Goal: Task Accomplishment & Management: Complete application form

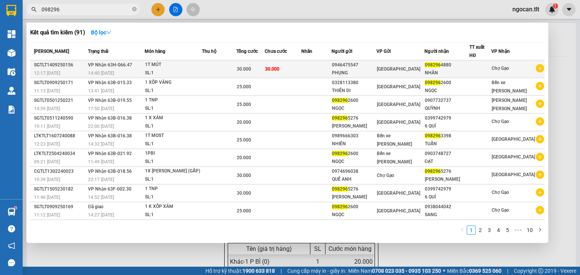
click at [467, 75] on div "NHÂN" at bounding box center [447, 73] width 45 height 8
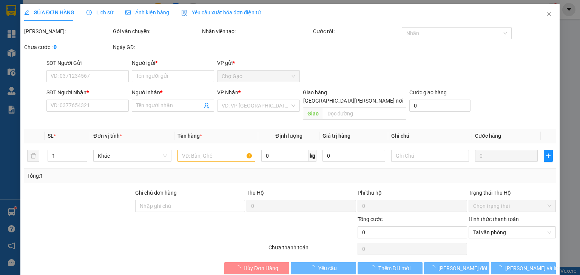
type input "0946475547"
type input "PHỤNG"
type input "0982964880"
type input "NHÂN"
type input "30.000"
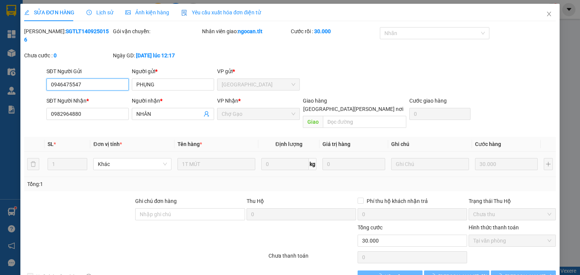
scroll to position [2, 0]
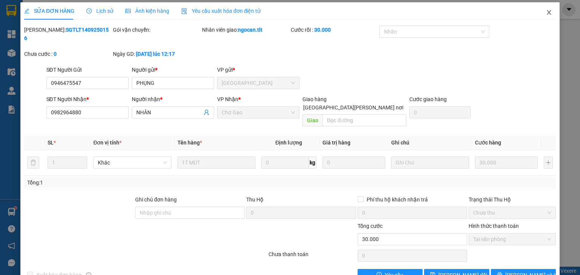
drag, startPoint x: 546, startPoint y: 13, endPoint x: 515, endPoint y: 18, distance: 30.6
click at [546, 13] on icon "close" at bounding box center [549, 12] width 6 height 6
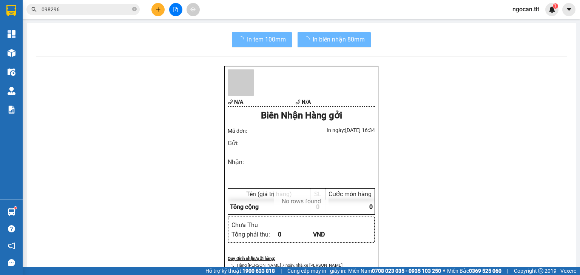
click at [80, 9] on input "098296" at bounding box center [86, 9] width 89 height 8
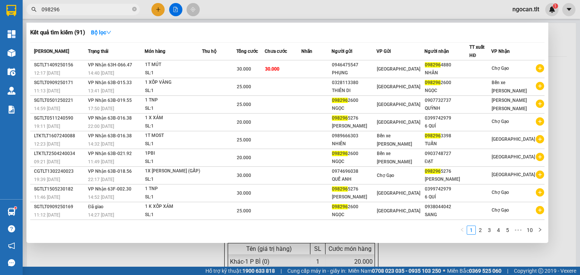
click at [79, 9] on input "098296" at bounding box center [86, 9] width 89 height 8
click at [136, 9] on icon "close-circle" at bounding box center [134, 9] width 5 height 5
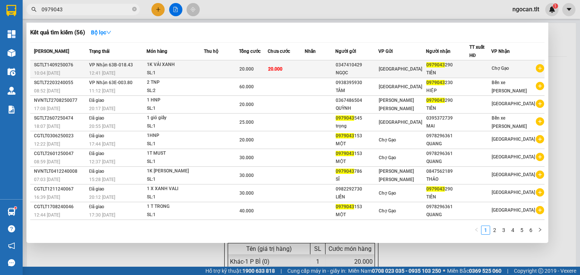
type input "0979043"
click at [194, 71] on div "SL: 1" at bounding box center [175, 73] width 57 height 8
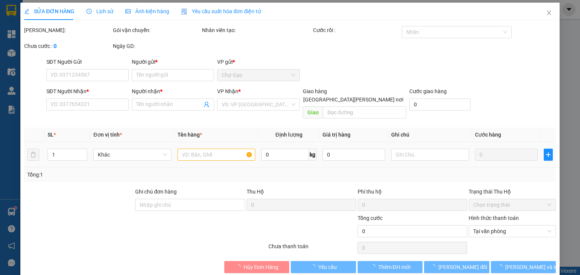
type input "0347410429"
type input "NGỌC"
type input "0979043290"
type input "TIÊN"
type input "20.000"
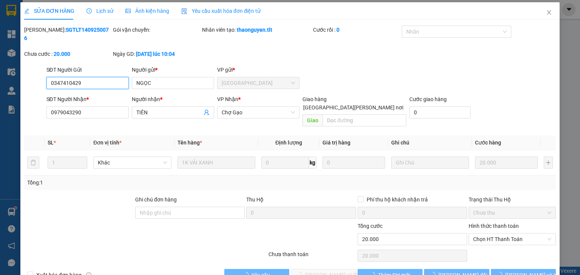
scroll to position [5, 0]
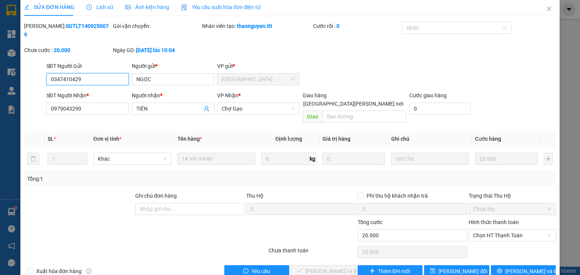
drag, startPoint x: 495, startPoint y: 220, endPoint x: 493, endPoint y: 233, distance: 13.0
click at [495, 230] on span "Chọn HT Thanh Toán" at bounding box center [512, 235] width 78 height 11
click at [492, 240] on div "Total Paid Fee 0 Total UnPaid Fee 20.000 Cash Collection Total Fee Mã ĐH: SGTLT…" at bounding box center [290, 150] width 532 height 256
click at [473, 230] on span "Chọn HT Thanh Toán" at bounding box center [512, 235] width 78 height 11
click at [473, 230] on div "Tại văn phòng" at bounding box center [509, 234] width 78 height 8
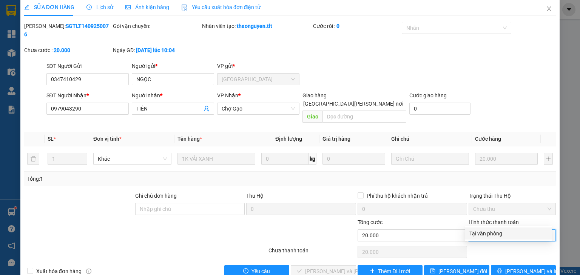
type input "0"
click at [313, 268] on span "[PERSON_NAME] và [PERSON_NAME] hàng" at bounding box center [356, 272] width 102 height 8
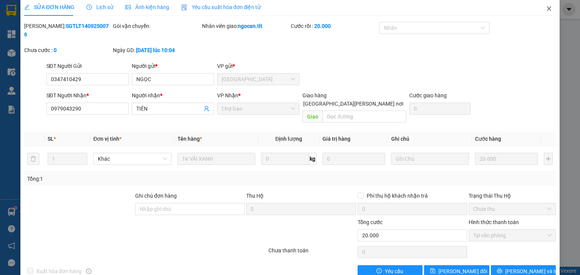
click at [546, 8] on icon "close" at bounding box center [549, 9] width 6 height 6
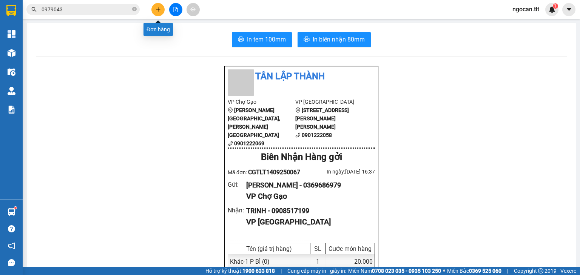
click at [154, 5] on button at bounding box center [158, 9] width 13 height 13
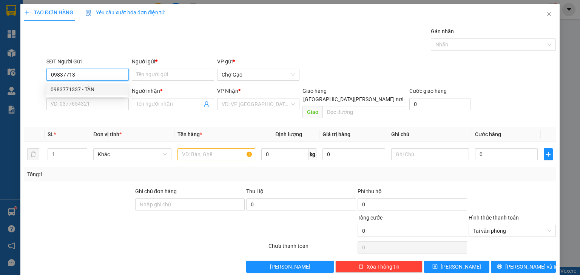
drag, startPoint x: 79, startPoint y: 88, endPoint x: 109, endPoint y: 91, distance: 29.9
click at [79, 88] on div "0983771337 - TÂN" at bounding box center [87, 89] width 73 height 8
type input "0983771337"
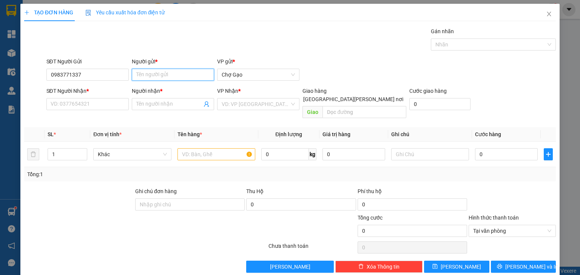
click at [166, 74] on input "Người gửi *" at bounding box center [173, 75] width 82 height 12
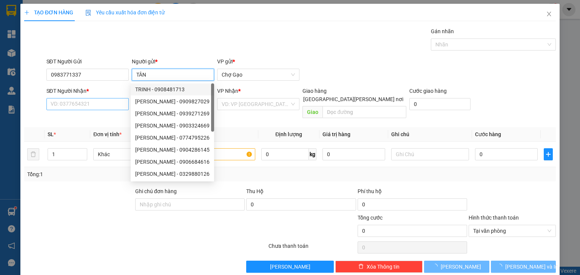
type input "TÂN"
click at [72, 100] on input "SĐT Người Nhận *" at bounding box center [87, 104] width 82 height 12
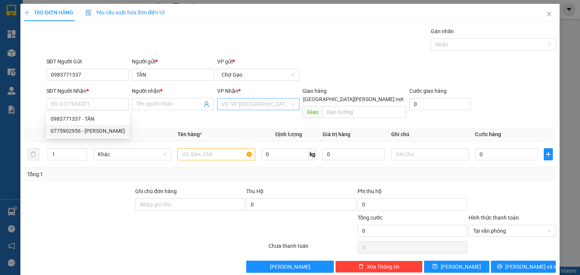
click at [240, 107] on input "search" at bounding box center [256, 104] width 68 height 11
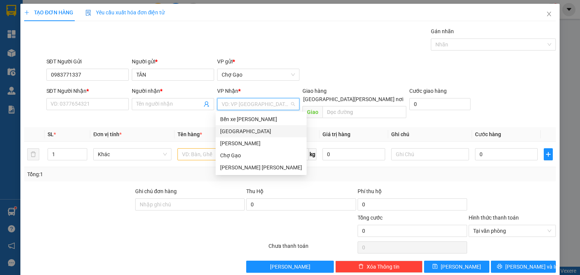
click at [244, 134] on div "[GEOGRAPHIC_DATA]" at bounding box center [261, 131] width 82 height 8
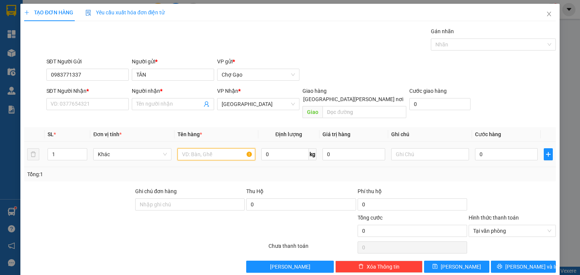
click at [201, 150] on input "text" at bounding box center [217, 155] width 78 height 12
type input "1 X TRẮNG"
click at [498, 149] on input "0" at bounding box center [506, 155] width 63 height 12
type input "3"
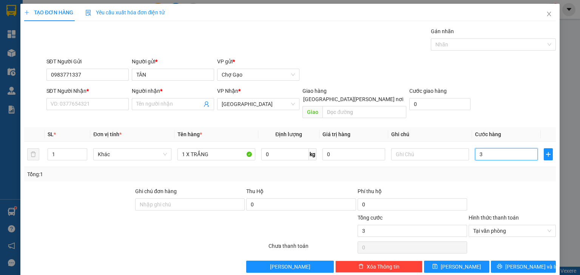
type input "30"
type input "30.000"
click at [171, 99] on span at bounding box center [173, 104] width 82 height 12
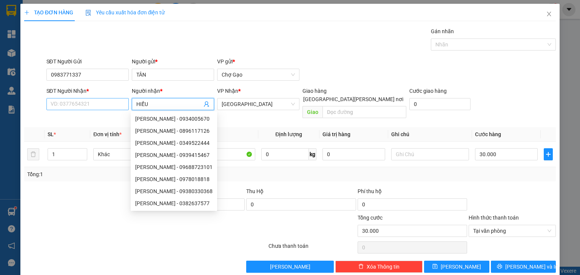
type input "HIẾU"
click at [76, 107] on input "SĐT Người Nhận *" at bounding box center [87, 104] width 82 height 12
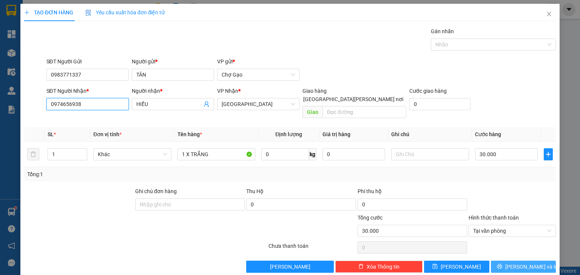
type input "0974656938"
click at [519, 263] on span "[PERSON_NAME] và In" at bounding box center [532, 267] width 53 height 8
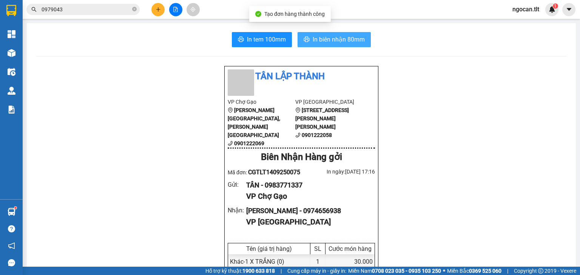
click at [343, 40] on span "In biên nhận 80mm" at bounding box center [339, 39] width 52 height 9
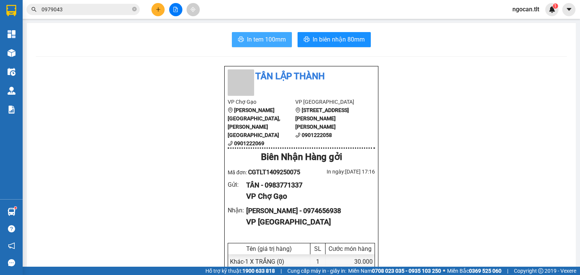
drag, startPoint x: 258, startPoint y: 40, endPoint x: 259, endPoint y: 44, distance: 3.9
click at [258, 41] on span "In tem 100mm" at bounding box center [266, 39] width 39 height 9
click at [166, 9] on div at bounding box center [175, 9] width 57 height 13
click at [164, 8] on button at bounding box center [158, 9] width 13 height 13
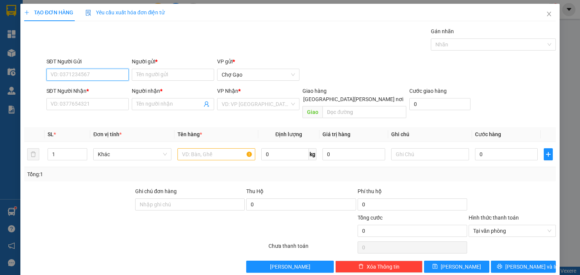
click at [72, 74] on input "SĐT Người Gửi" at bounding box center [87, 75] width 82 height 12
drag, startPoint x: 98, startPoint y: 89, endPoint x: 99, endPoint y: 94, distance: 5.0
click at [99, 89] on div "0912653027 - [PERSON_NAME]" at bounding box center [88, 89] width 74 height 8
type input "0912653027"
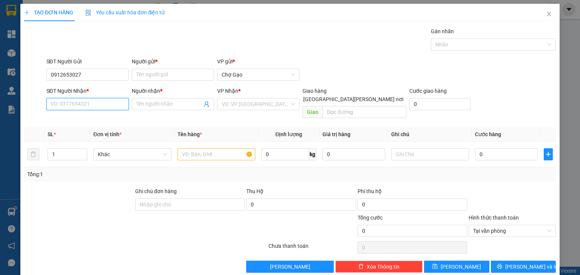
click at [97, 103] on input "SĐT Người Nhận *" at bounding box center [87, 104] width 82 height 12
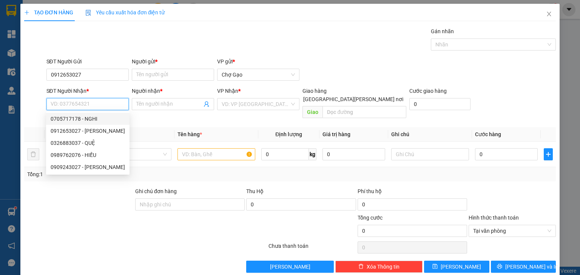
drag, startPoint x: 92, startPoint y: 119, endPoint x: 158, endPoint y: 127, distance: 66.3
click at [93, 119] on div "0705717178 - NGHI" at bounding box center [88, 119] width 74 height 8
type input "0705717178"
type input "NGHI"
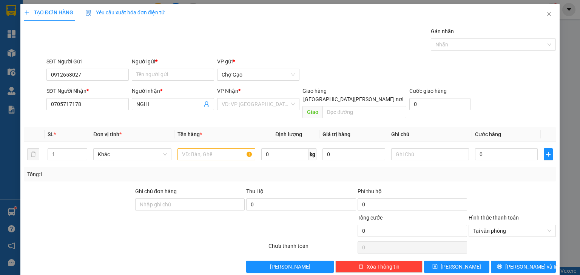
click at [230, 95] on div "VP Nhận *" at bounding box center [258, 92] width 82 height 11
click at [235, 107] on input "search" at bounding box center [256, 104] width 68 height 11
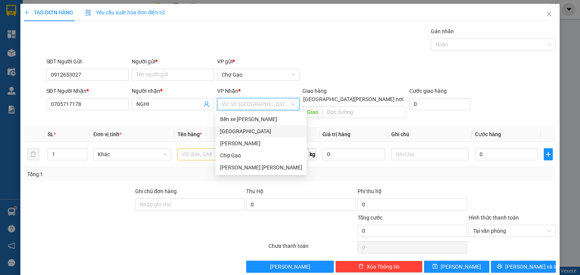
click at [230, 136] on div "[GEOGRAPHIC_DATA]" at bounding box center [261, 131] width 91 height 12
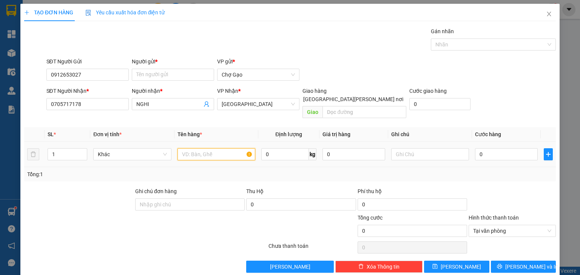
click at [208, 149] on input "text" at bounding box center [217, 155] width 78 height 12
type input "1 X DEN"
drag, startPoint x: 494, startPoint y: 146, endPoint x: 480, endPoint y: 158, distance: 18.8
click at [494, 149] on input "0" at bounding box center [506, 155] width 63 height 12
type input "2"
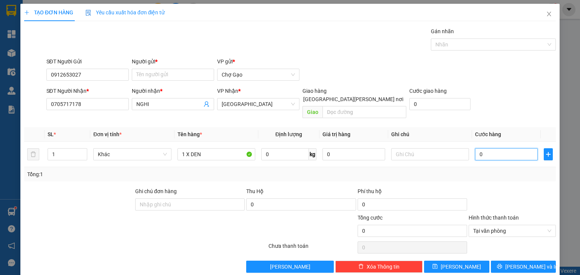
type input "2"
type input "20"
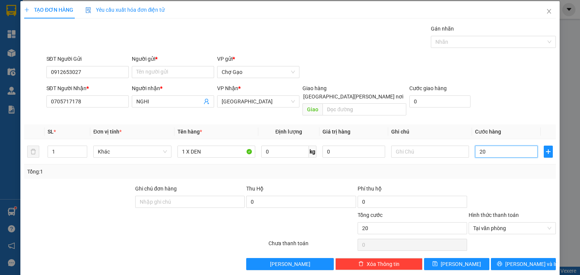
scroll to position [3, 0]
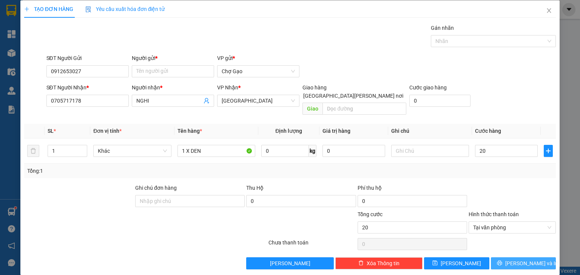
type input "20.000"
click at [517, 260] on span "[PERSON_NAME] và In" at bounding box center [532, 264] width 53 height 8
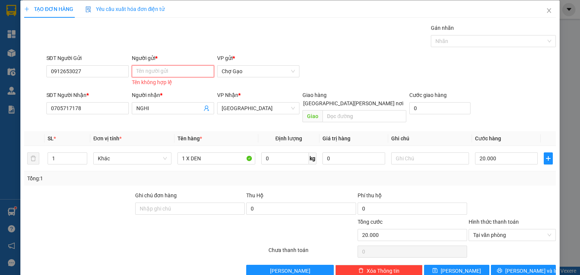
click at [165, 72] on input "Người gửi *" at bounding box center [173, 71] width 82 height 12
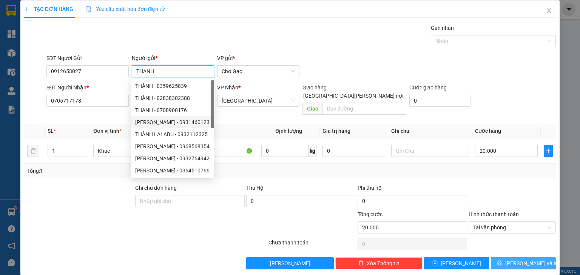
type input "THANH"
click at [531, 260] on span "[PERSON_NAME] và In" at bounding box center [532, 264] width 53 height 8
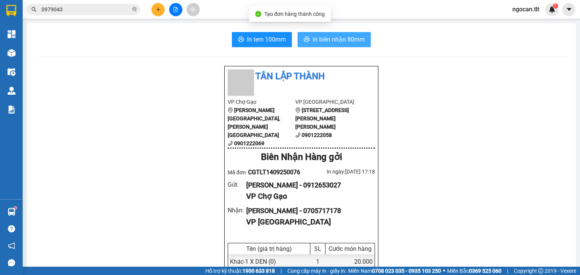
click at [328, 37] on span "In biên nhận 80mm" at bounding box center [339, 39] width 52 height 9
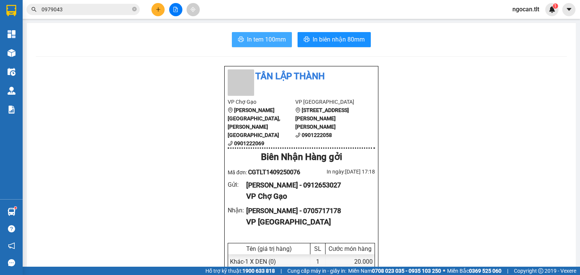
click at [268, 34] on button "In tem 100mm" at bounding box center [262, 39] width 60 height 15
click at [88, 6] on input "0979043" at bounding box center [86, 9] width 89 height 8
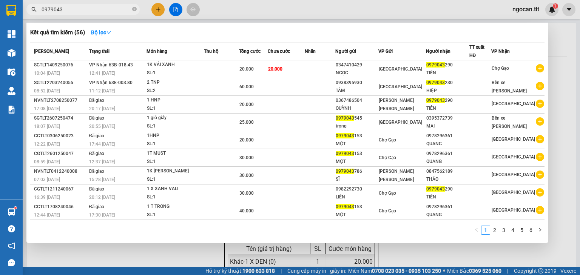
click at [87, 6] on input "0979043" at bounding box center [86, 9] width 89 height 8
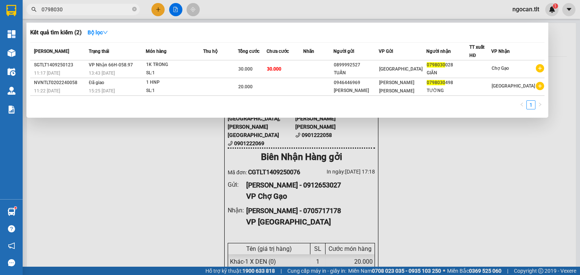
type input "0798030"
click at [154, 11] on div at bounding box center [290, 137] width 580 height 275
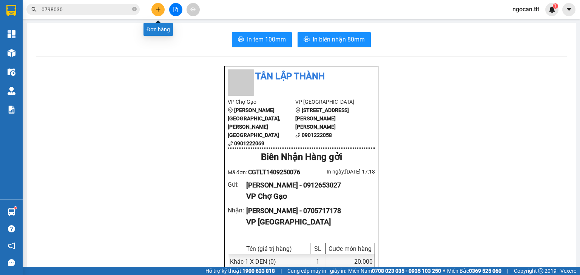
click at [154, 11] on button at bounding box center [158, 9] width 13 height 13
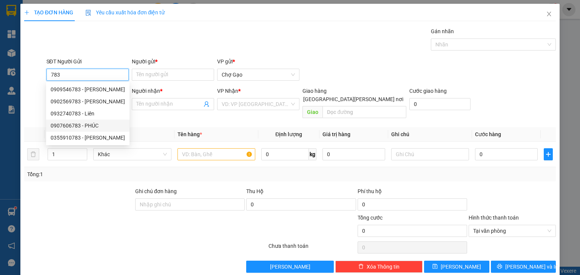
click at [97, 122] on div "0907606783 - PHÚC" at bounding box center [88, 126] width 74 height 8
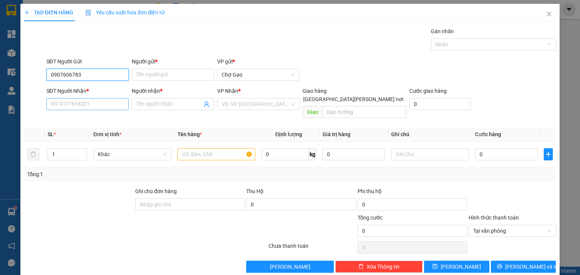
type input "0907606783"
click at [106, 107] on input "SĐT Người Nhận *" at bounding box center [87, 104] width 82 height 12
type input "0908865959"
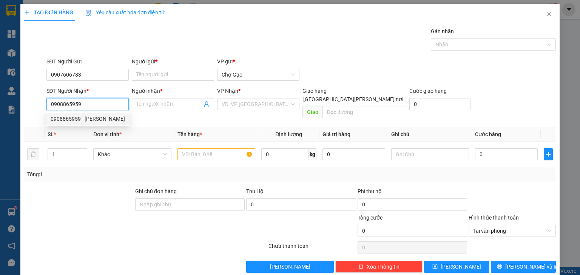
drag, startPoint x: 91, startPoint y: 115, endPoint x: 100, endPoint y: 116, distance: 9.1
click at [91, 115] on div "0908865959 - [PERSON_NAME]" at bounding box center [88, 119] width 74 height 8
type input "HIỆP"
type input "0908865959"
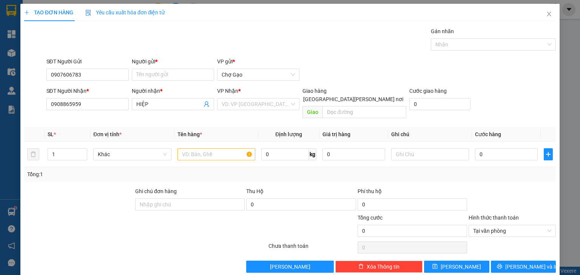
click at [147, 62] on div "Người gửi *" at bounding box center [173, 61] width 82 height 8
click at [147, 69] on input "Người gửi *" at bounding box center [173, 75] width 82 height 12
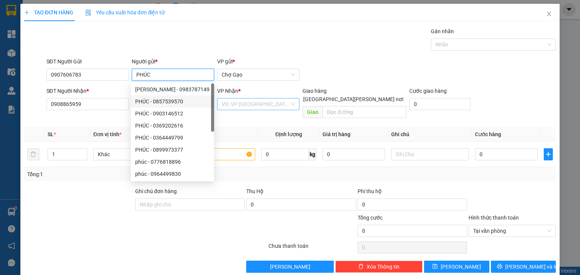
type input "PHÚC"
click at [247, 100] on input "search" at bounding box center [256, 104] width 68 height 11
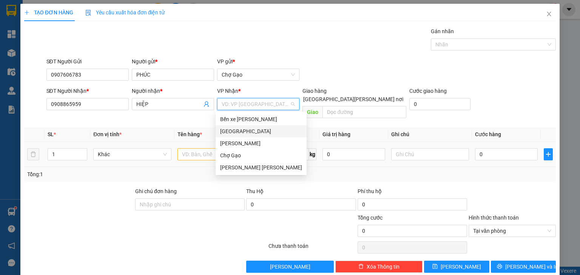
drag, startPoint x: 245, startPoint y: 128, endPoint x: 243, endPoint y: 138, distance: 9.2
click at [245, 128] on div "[GEOGRAPHIC_DATA]" at bounding box center [261, 131] width 82 height 8
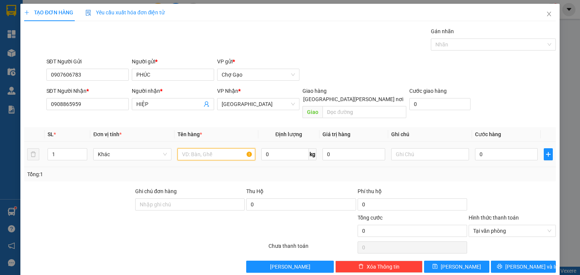
click at [211, 149] on input "text" at bounding box center [217, 155] width 78 height 12
type input "1 K MA"
click at [500, 149] on input "0" at bounding box center [506, 155] width 63 height 12
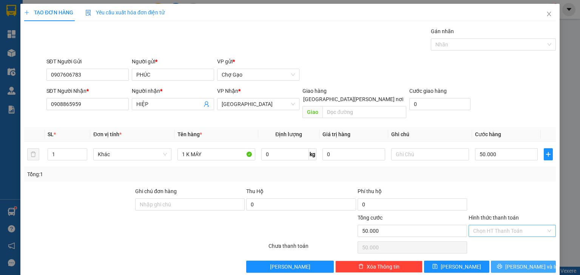
click at [522, 263] on button "[PERSON_NAME] và In" at bounding box center [523, 267] width 65 height 12
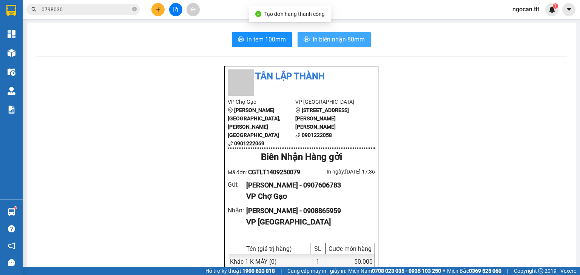
drag, startPoint x: 326, startPoint y: 28, endPoint x: 330, endPoint y: 41, distance: 12.9
click at [330, 40] on span "In biên nhận 80mm" at bounding box center [339, 39] width 52 height 9
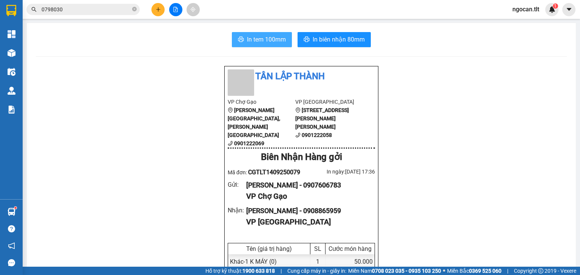
click at [273, 32] on button "In tem 100mm" at bounding box center [262, 39] width 60 height 15
click at [80, 9] on input "0798030" at bounding box center [86, 9] width 89 height 8
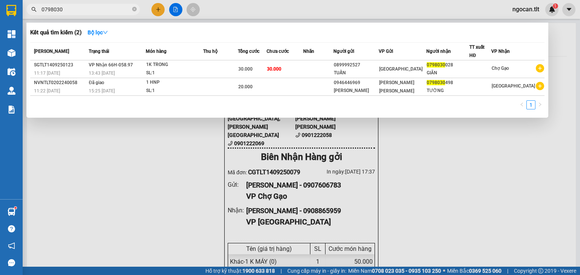
click at [80, 9] on input "0798030" at bounding box center [86, 9] width 89 height 8
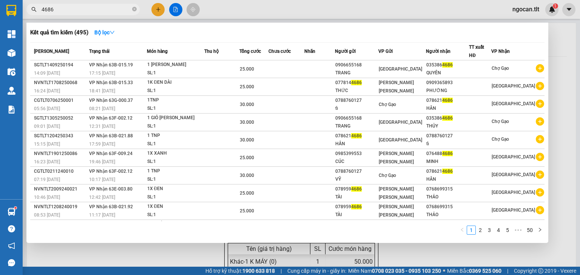
click at [79, 9] on input "4686" at bounding box center [86, 9] width 89 height 8
click at [78, 8] on input "4686" at bounding box center [86, 9] width 89 height 8
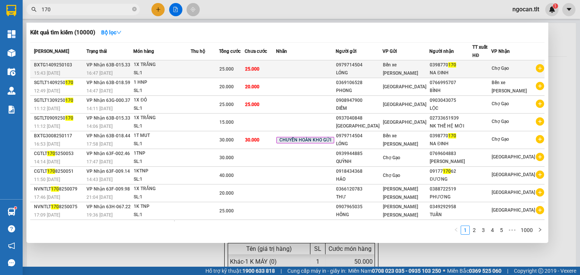
type input "170"
click at [150, 62] on div "1X TRẮNG" at bounding box center [162, 65] width 57 height 8
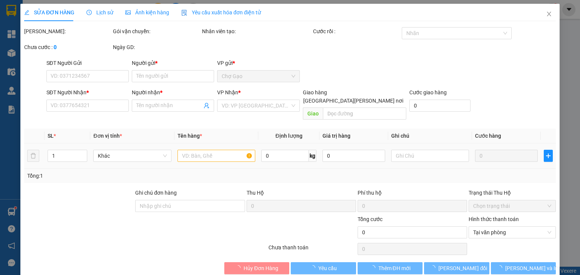
type input "0979714504"
type input "LÓNG"
type input "0398770170"
type input "NA ĐINH"
type input "25.000"
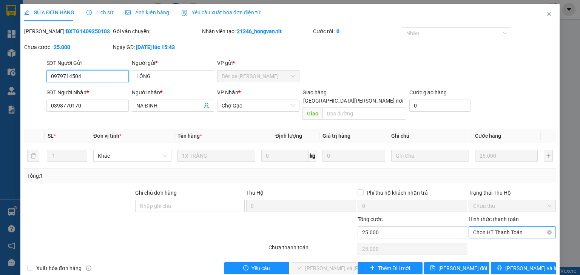
drag, startPoint x: 479, startPoint y: 222, endPoint x: 483, endPoint y: 228, distance: 7.0
click at [479, 227] on span "Chọn HT Thanh Toán" at bounding box center [512, 232] width 78 height 11
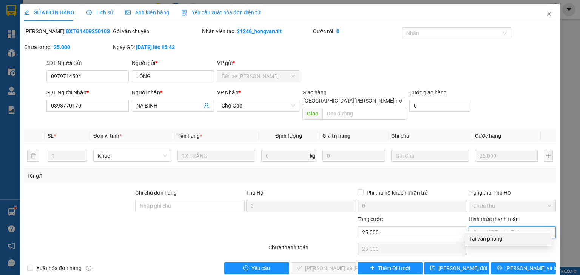
click at [486, 235] on div "Tại văn phòng" at bounding box center [509, 239] width 78 height 8
type input "0"
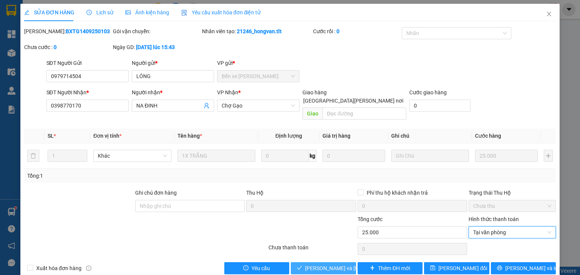
click at [332, 263] on button "[PERSON_NAME] và [PERSON_NAME] hàng" at bounding box center [323, 269] width 65 height 12
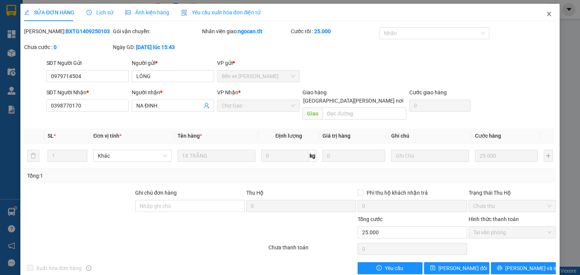
drag, startPoint x: 547, startPoint y: 11, endPoint x: 535, endPoint y: 17, distance: 13.5
click at [547, 11] on icon "close" at bounding box center [549, 14] width 6 height 6
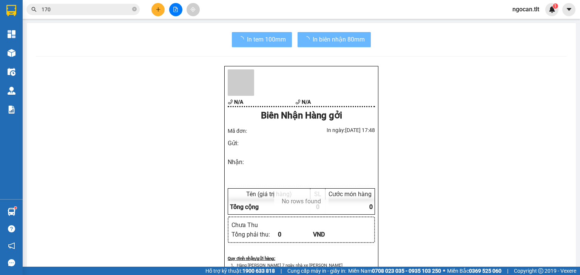
click at [79, 11] on input "170" at bounding box center [86, 9] width 89 height 8
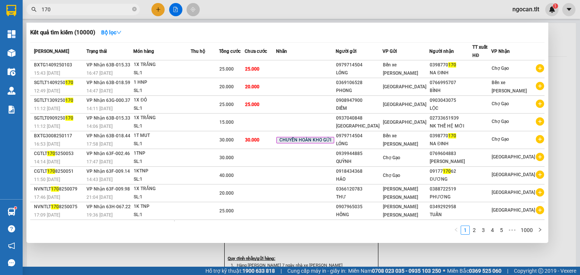
click at [79, 11] on input "170" at bounding box center [86, 9] width 89 height 8
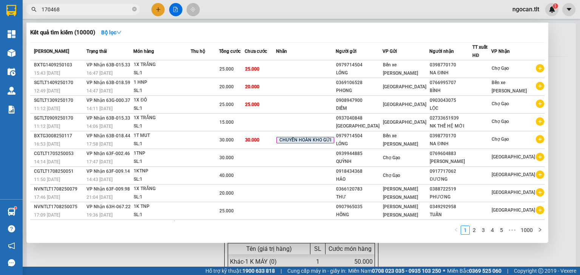
type input "1704686"
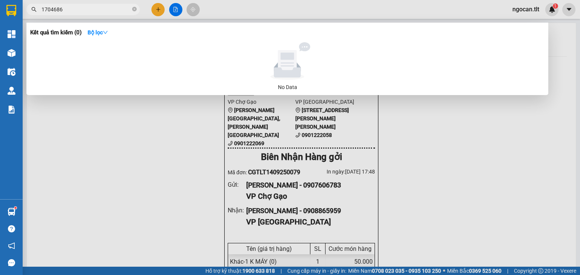
click at [136, 9] on icon "close-circle" at bounding box center [134, 9] width 5 height 5
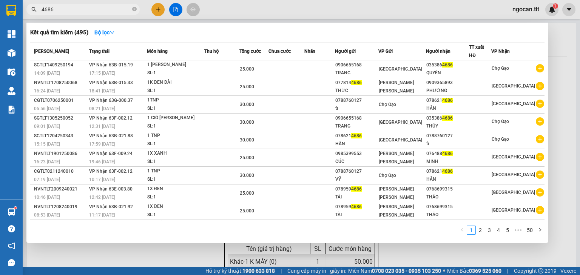
click at [62, 11] on input "4686" at bounding box center [86, 9] width 89 height 8
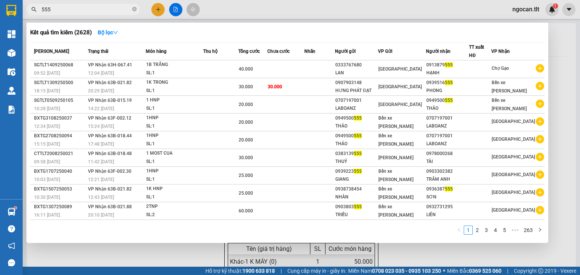
type input "555"
